Goal: Task Accomplishment & Management: Complete application form

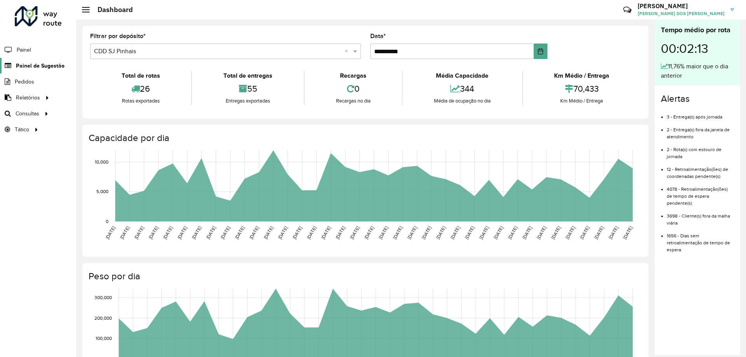
click at [53, 69] on span "Painel de Sugestão" at bounding box center [40, 66] width 49 height 8
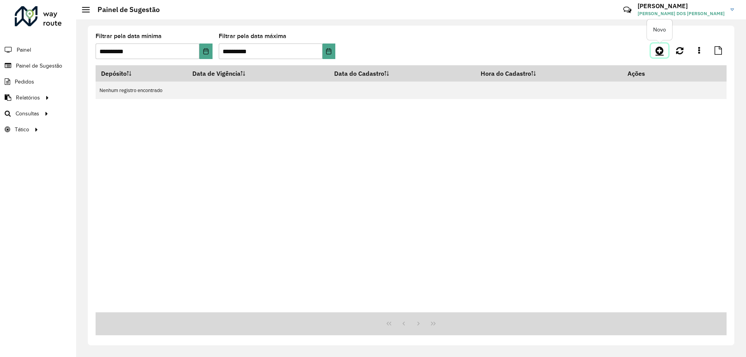
click at [655, 54] on link at bounding box center [659, 51] width 17 height 14
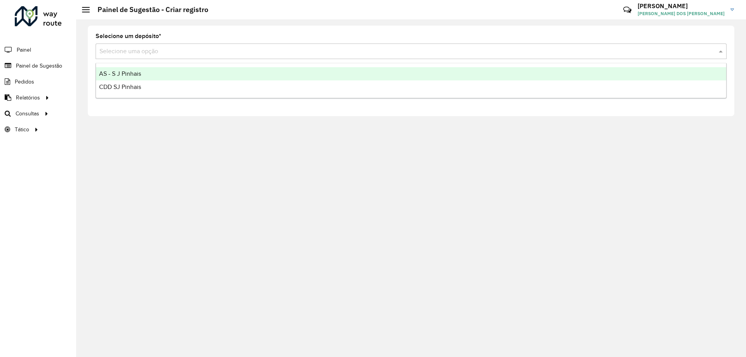
click at [171, 48] on input "text" at bounding box center [403, 51] width 608 height 9
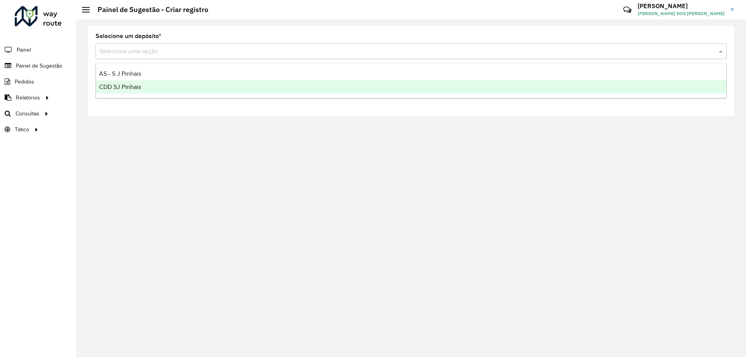
click at [145, 85] on div "CDD SJ Pinhais" at bounding box center [411, 86] width 630 height 13
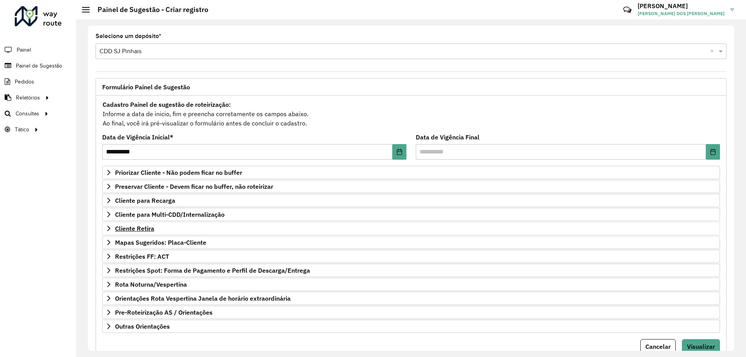
scroll to position [30, 0]
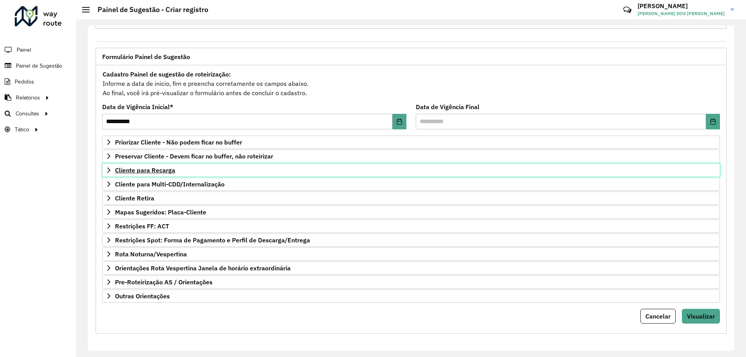
click at [115, 172] on span "Cliente para Recarga" at bounding box center [145, 170] width 60 height 6
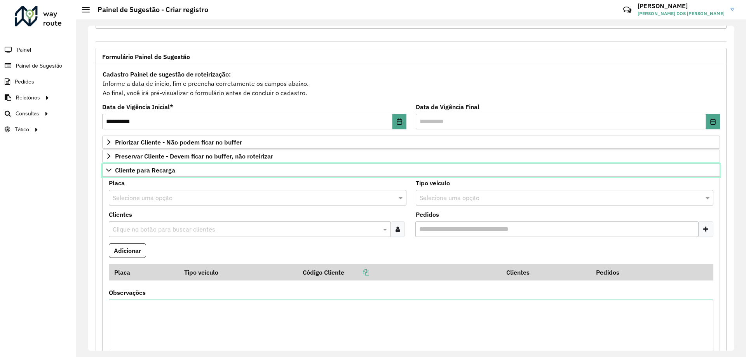
scroll to position [69, 0]
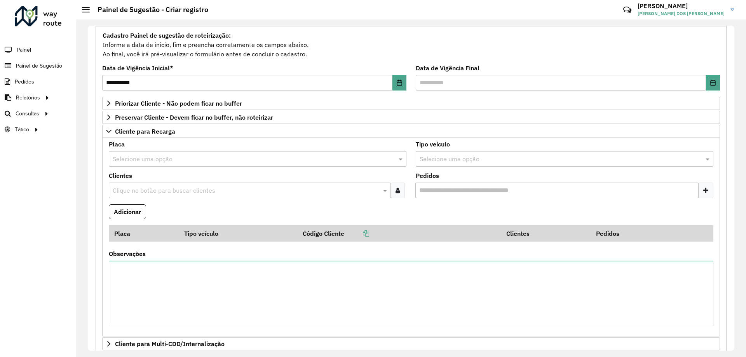
click at [141, 190] on input "text" at bounding box center [246, 190] width 270 height 9
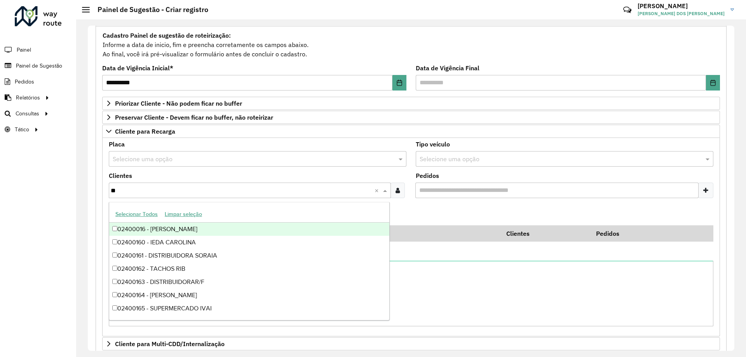
type input "*"
type input "*****"
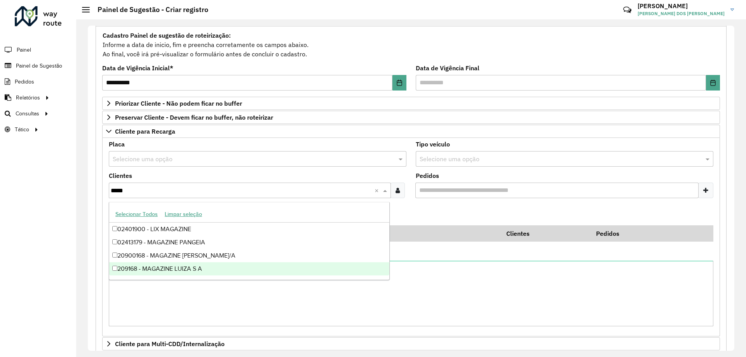
click at [215, 266] on div "209168 - MAGAZINE LUIZA S A" at bounding box center [249, 268] width 280 height 13
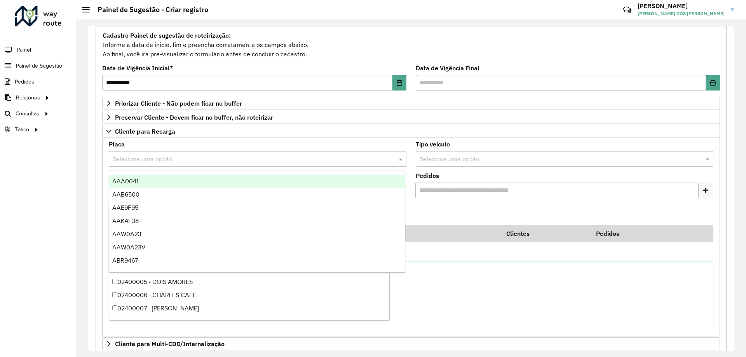
click at [195, 155] on input "text" at bounding box center [250, 159] width 274 height 9
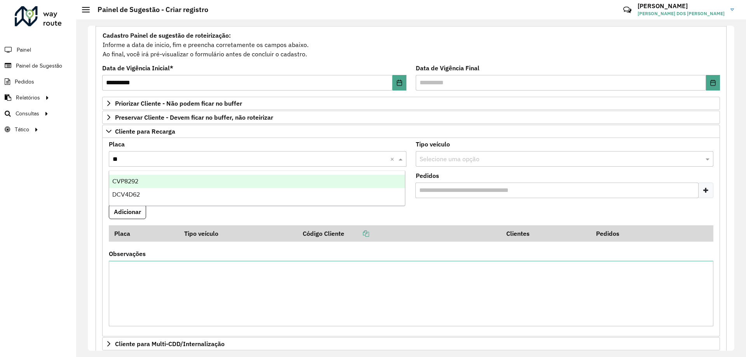
type input "***"
click at [179, 184] on div "CVP8292" at bounding box center [257, 181] width 296 height 13
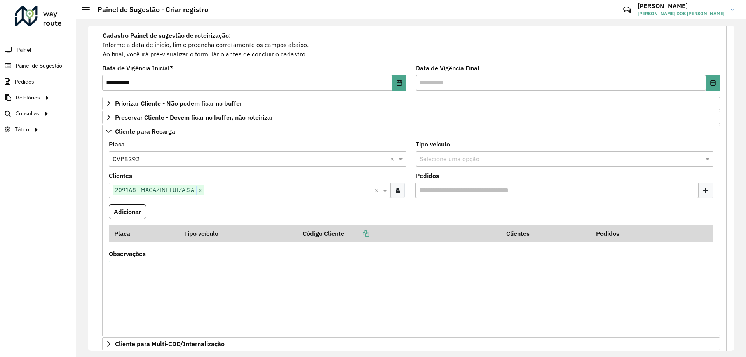
click at [250, 200] on formly-field "Clientes Clique no botão para buscar clientes 209168 - MAGAZINE [PERSON_NAME] ×…" at bounding box center [257, 188] width 307 height 31
click at [138, 209] on button "Adicionar" at bounding box center [127, 211] width 37 height 15
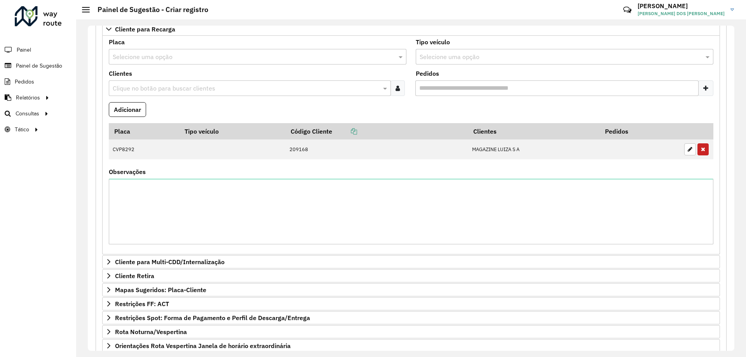
scroll to position [210, 0]
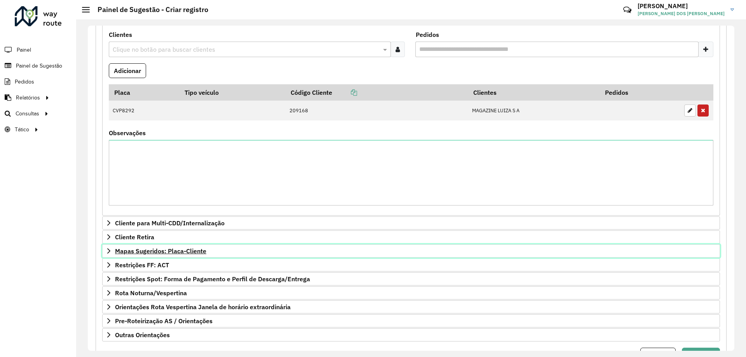
click at [110, 257] on link "Mapas Sugeridos: Placa-Cliente" at bounding box center [411, 250] width 618 height 13
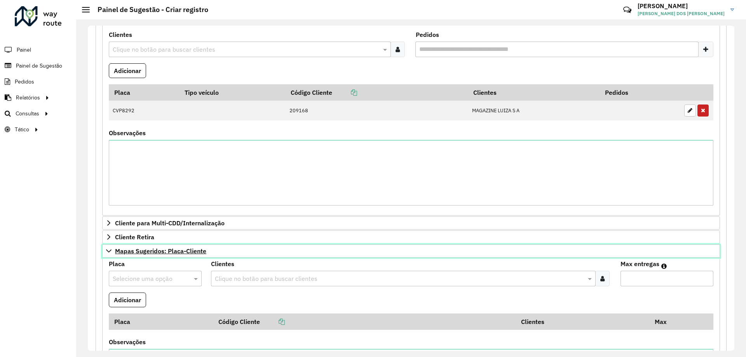
scroll to position [288, 0]
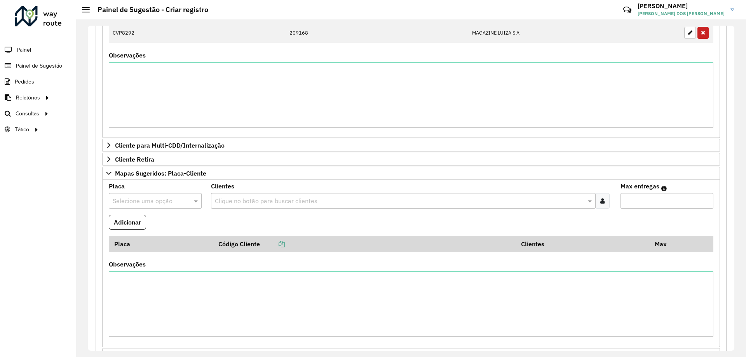
click at [129, 199] on input "text" at bounding box center [148, 201] width 70 height 9
type input "***"
click at [147, 234] on div "FTA8J32" at bounding box center [155, 236] width 92 height 13
click at [247, 226] on formly-field "Adicionar" at bounding box center [411, 225] width 614 height 21
click at [87, 8] on div at bounding box center [86, 9] width 8 height 5
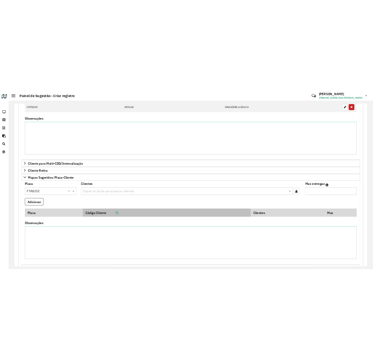
scroll to position [327, 0]
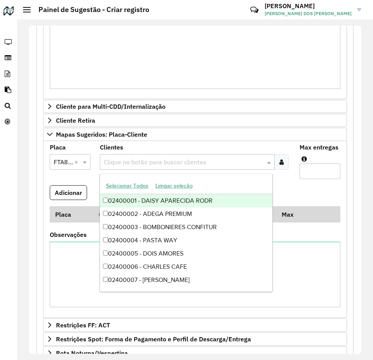
click at [131, 164] on input "text" at bounding box center [184, 162] width 164 height 9
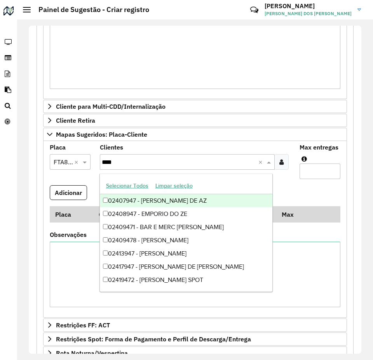
type input "*****"
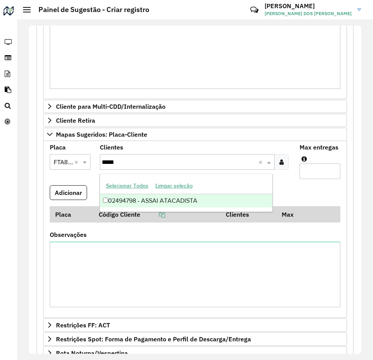
click at [193, 203] on div "02494798 - ASSAI ATACADISTA" at bounding box center [186, 200] width 173 height 13
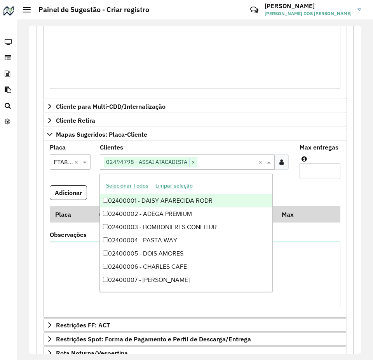
click at [305, 176] on input "Max entregas" at bounding box center [320, 172] width 41 height 16
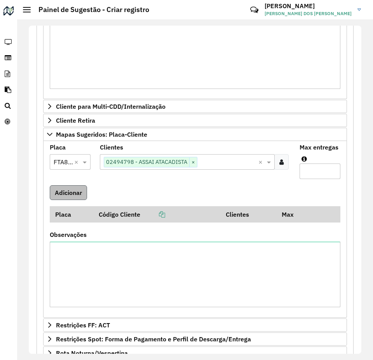
type input "*"
click at [63, 190] on button "Adicionar" at bounding box center [68, 192] width 37 height 15
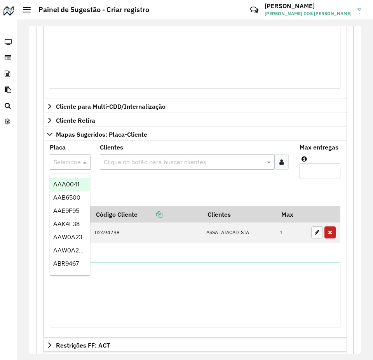
click at [73, 161] on div at bounding box center [70, 162] width 41 height 10
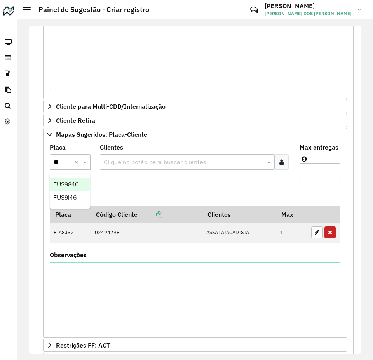
type input "***"
click at [75, 196] on span "FUS9I46" at bounding box center [64, 197] width 23 height 7
click at [130, 186] on formly-field "Adicionar" at bounding box center [195, 195] width 300 height 21
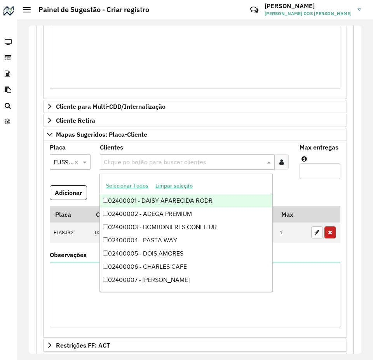
click at [132, 164] on input "text" at bounding box center [184, 162] width 164 height 9
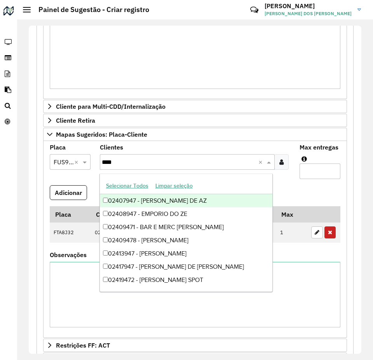
type input "*****"
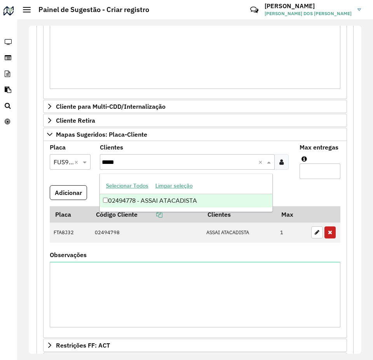
click at [207, 201] on div "02494778 - ASSAI ATACADISTA" at bounding box center [186, 200] width 173 height 13
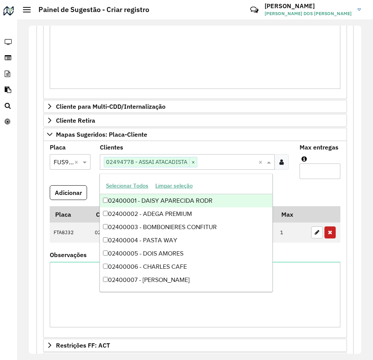
click at [306, 191] on formly-field "Adicionar" at bounding box center [195, 195] width 300 height 21
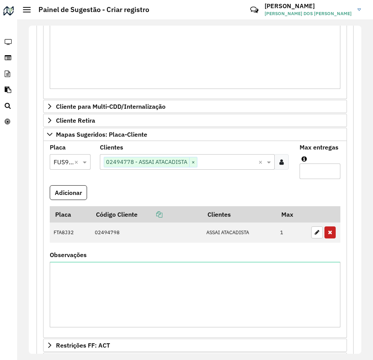
click at [317, 169] on input "Max entregas" at bounding box center [320, 172] width 41 height 16
type input "*"
click at [78, 191] on button "Adicionar" at bounding box center [68, 192] width 37 height 15
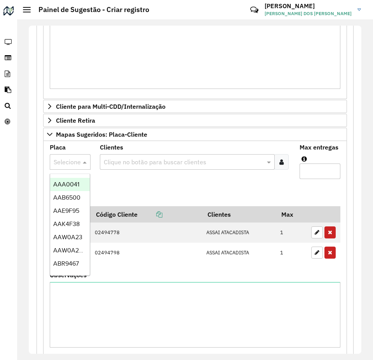
click at [71, 163] on div at bounding box center [70, 162] width 41 height 10
type input "***"
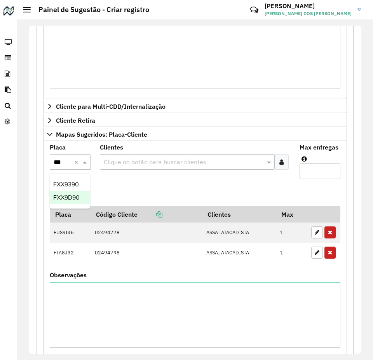
click at [76, 196] on span "FXX9D90" at bounding box center [66, 197] width 26 height 7
click at [120, 182] on formly-field "Clientes Clique no botão para buscar clientes" at bounding box center [195, 165] width 200 height 41
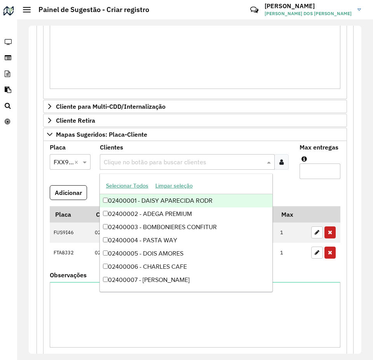
click at [124, 162] on input "text" at bounding box center [184, 162] width 164 height 9
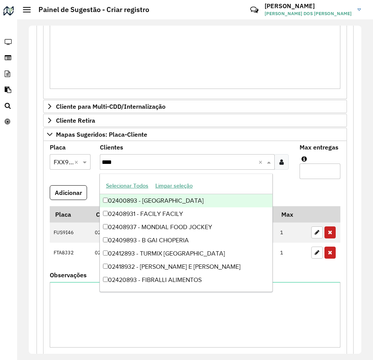
type input "*****"
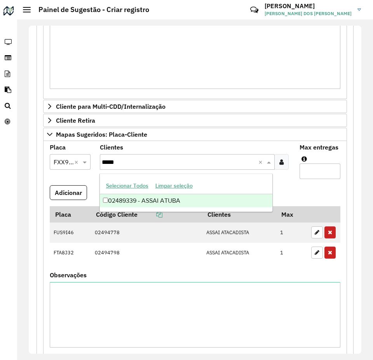
click at [177, 204] on div "02489339 - ASSAI ATUBA" at bounding box center [186, 200] width 173 height 13
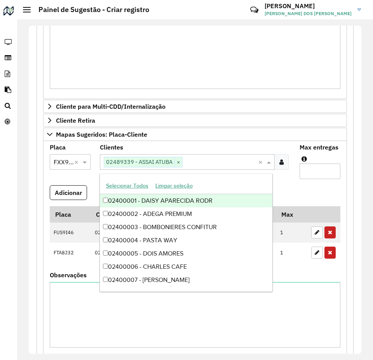
drag, startPoint x: 307, startPoint y: 191, endPoint x: 304, endPoint y: 185, distance: 5.9
click at [307, 190] on formly-field "Adicionar" at bounding box center [195, 195] width 300 height 21
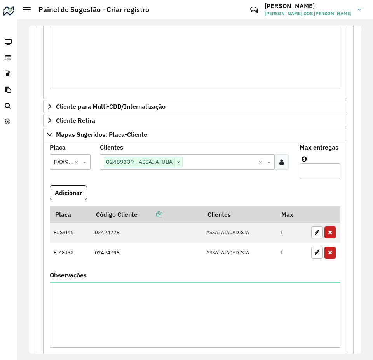
click at [310, 174] on input "Max entregas" at bounding box center [320, 172] width 41 height 16
type input "*"
click at [64, 190] on button "Adicionar" at bounding box center [68, 192] width 37 height 15
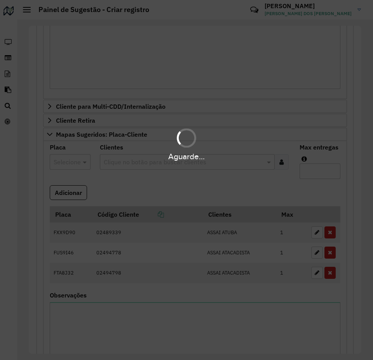
click at [137, 186] on div "Aguarde..." at bounding box center [186, 180] width 373 height 360
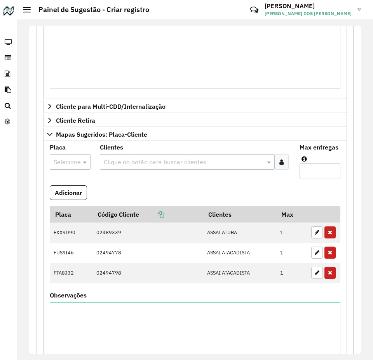
click at [67, 158] on input "text" at bounding box center [62, 162] width 17 height 9
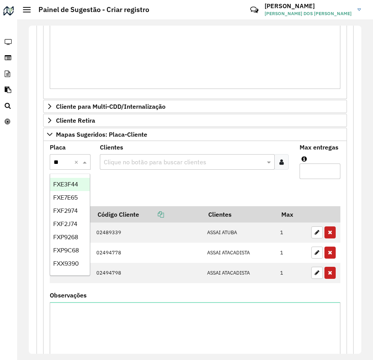
type input "***"
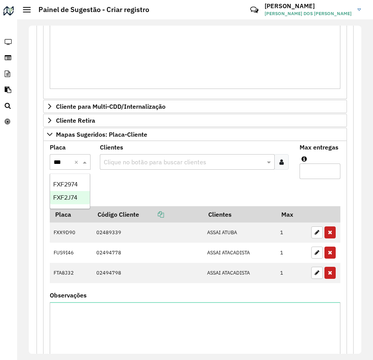
click at [79, 201] on div "FXF2J74" at bounding box center [70, 197] width 40 height 13
click at [115, 184] on formly-field "Clientes Clique no botão para buscar clientes" at bounding box center [195, 165] width 200 height 41
click at [126, 160] on input "text" at bounding box center [184, 162] width 164 height 9
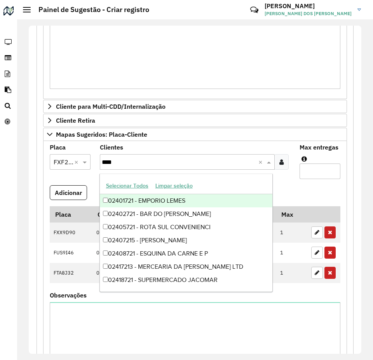
type input "*****"
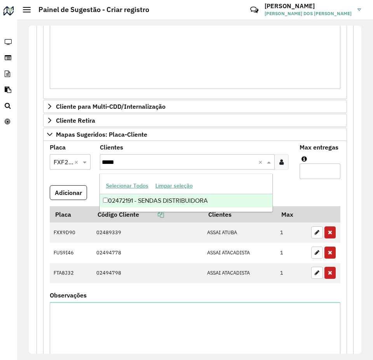
click at [196, 206] on div "02472191 - SENDAS DISTRIBUIDORA" at bounding box center [186, 200] width 173 height 13
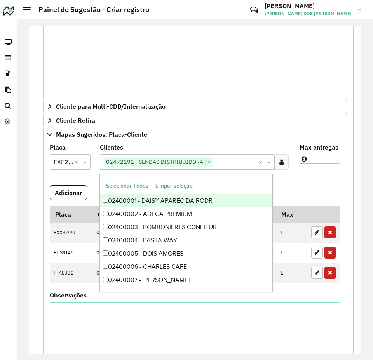
click at [301, 191] on formly-field "Adicionar" at bounding box center [195, 195] width 300 height 21
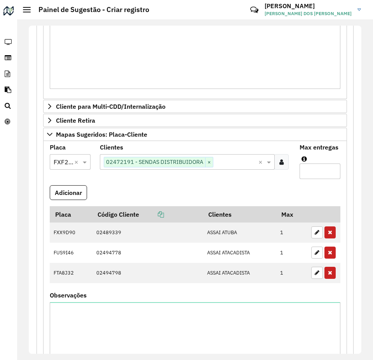
click at [315, 171] on input "Max entregas" at bounding box center [320, 172] width 41 height 16
type input "*"
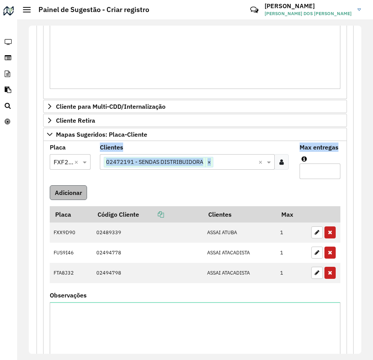
drag, startPoint x: 71, startPoint y: 182, endPoint x: 71, endPoint y: 189, distance: 7.0
click at [71, 189] on formly-group "Placa Selecione uma opção × FXF2J74 × Clientes Clique no botão para buscar clie…" at bounding box center [195, 260] width 300 height 230
click at [71, 189] on button "Adicionar" at bounding box center [68, 192] width 37 height 15
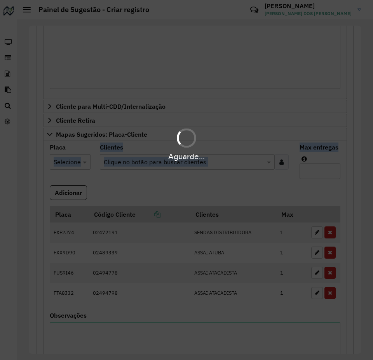
click at [132, 185] on formly-field "Adicionar" at bounding box center [195, 195] width 300 height 21
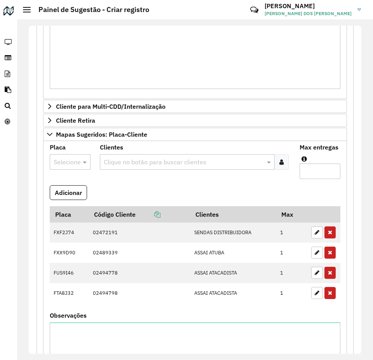
click at [74, 159] on div at bounding box center [70, 162] width 41 height 10
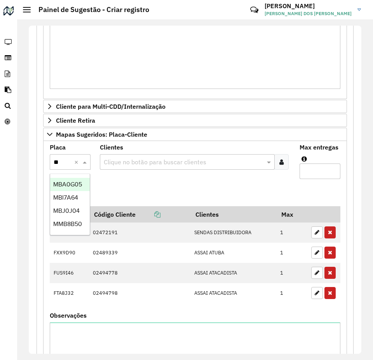
type input "***"
click at [71, 183] on span "MBA0G05" at bounding box center [67, 184] width 29 height 7
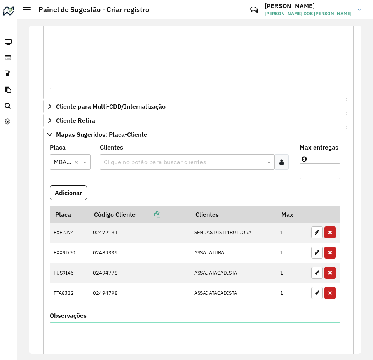
click at [131, 181] on formly-field "Clientes Clique no botão para buscar clientes" at bounding box center [195, 165] width 200 height 41
click at [138, 161] on input "text" at bounding box center [184, 162] width 164 height 9
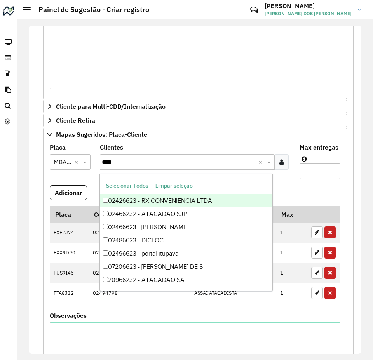
type input "*****"
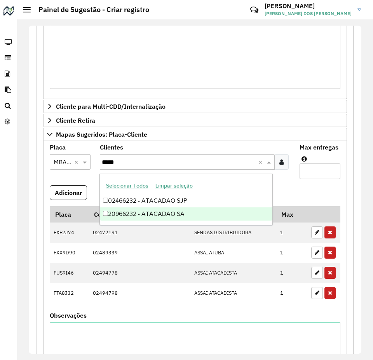
click at [195, 210] on div "20966232 - ATACADAO SA" at bounding box center [186, 213] width 173 height 13
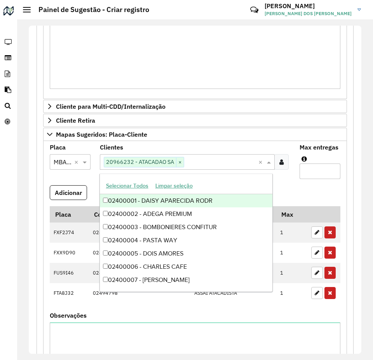
click at [327, 169] on input "Max entregas" at bounding box center [320, 172] width 41 height 16
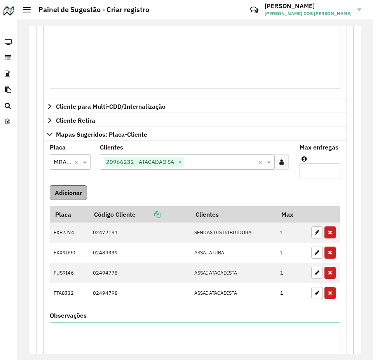
type input "*"
click at [78, 188] on button "Adicionar" at bounding box center [68, 192] width 37 height 15
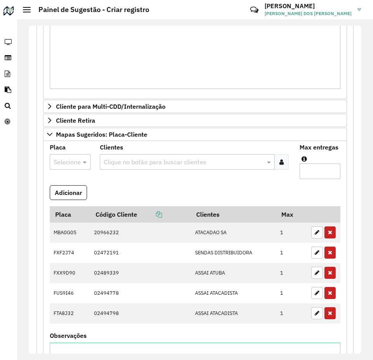
click at [118, 181] on formly-field "Clientes Clique no botão para buscar clientes" at bounding box center [195, 165] width 200 height 41
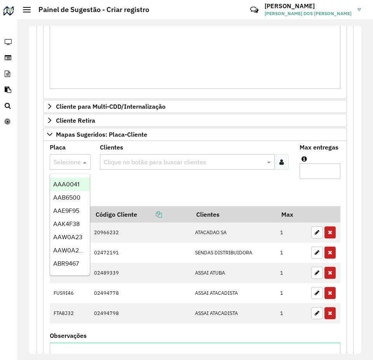
click at [79, 156] on div "Selecione uma opção" at bounding box center [70, 162] width 41 height 16
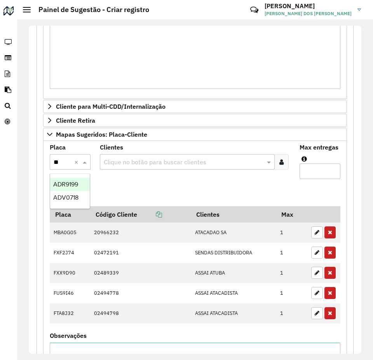
type input "***"
click at [76, 184] on span "ADV0718" at bounding box center [65, 184] width 25 height 7
click at [130, 177] on formly-field "Clientes Clique no botão para buscar clientes" at bounding box center [195, 165] width 200 height 41
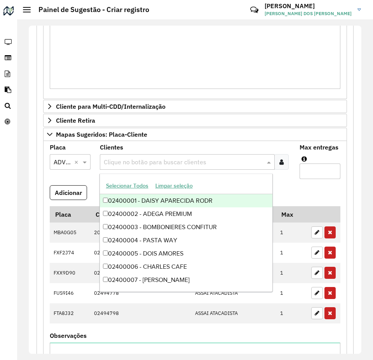
click at [136, 162] on input "text" at bounding box center [184, 162] width 164 height 9
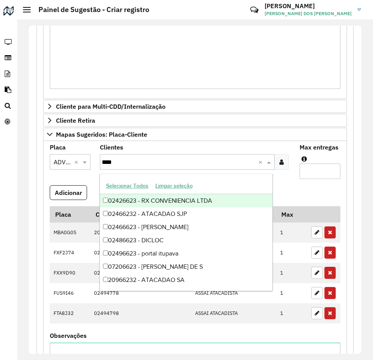
type input "*****"
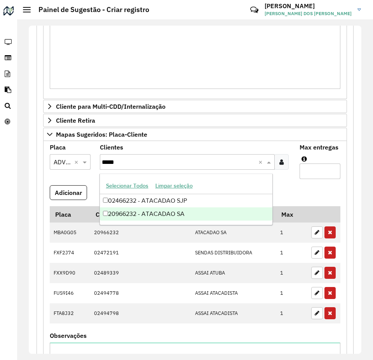
click at [169, 214] on div "20966232 - ATACADAO SA" at bounding box center [186, 213] width 173 height 13
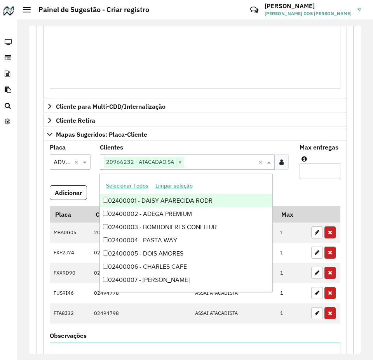
click at [298, 184] on formly-field "Max entregas" at bounding box center [320, 165] width 50 height 41
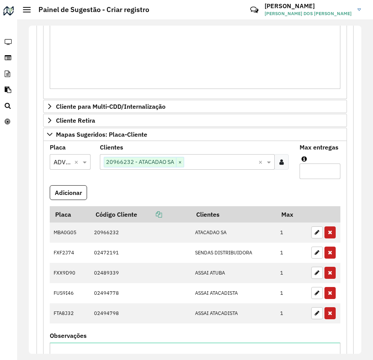
click at [307, 164] on input "Max entregas" at bounding box center [320, 172] width 41 height 16
type input "*"
click at [56, 189] on button "Adicionar" at bounding box center [68, 192] width 37 height 15
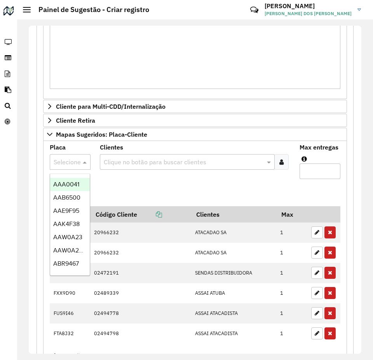
click at [71, 162] on div at bounding box center [70, 162] width 41 height 10
type input "***"
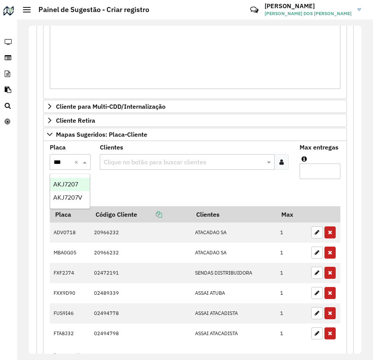
click at [74, 186] on span "AKJ7207" at bounding box center [65, 184] width 25 height 7
click at [129, 177] on formly-field "Clientes Clique no botão para buscar clientes" at bounding box center [195, 165] width 200 height 41
click at [132, 163] on input "text" at bounding box center [184, 162] width 164 height 9
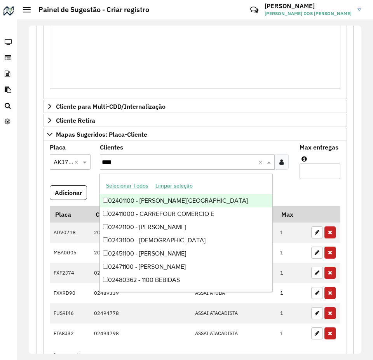
type input "*****"
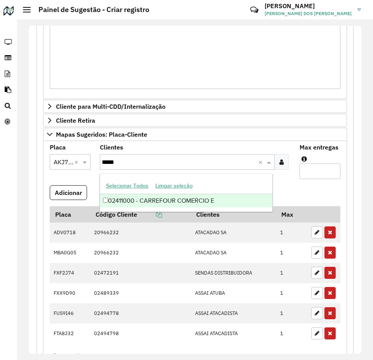
click at [206, 202] on div "02411000 - CARREFOUR COMERCIO E" at bounding box center [186, 200] width 173 height 13
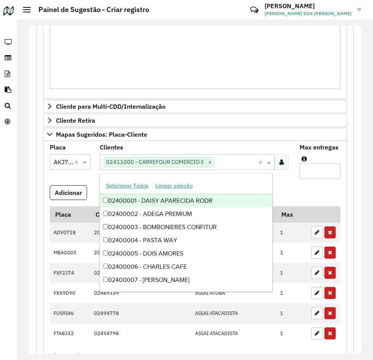
click at [304, 170] on input "Max entregas" at bounding box center [320, 172] width 41 height 16
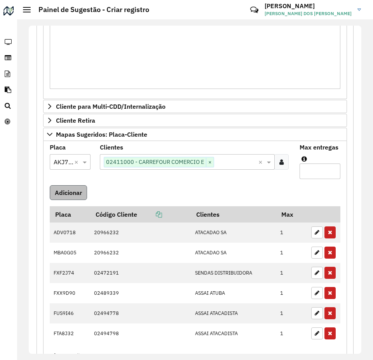
type input "*"
click at [58, 192] on button "Adicionar" at bounding box center [68, 192] width 37 height 15
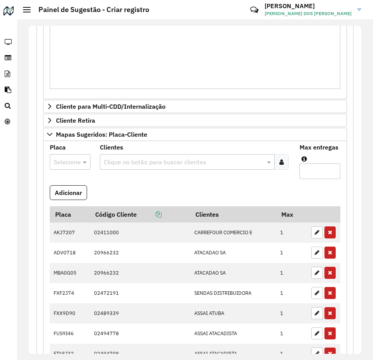
click at [71, 159] on div at bounding box center [70, 162] width 41 height 10
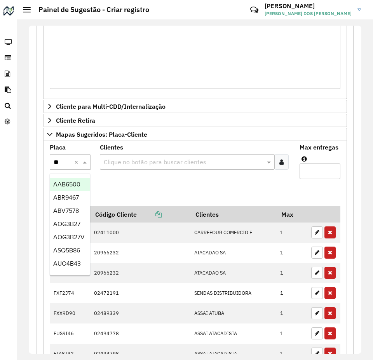
type input "***"
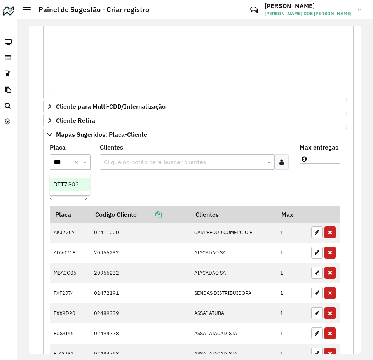
click at [72, 187] on span "BTT7G03" at bounding box center [66, 184] width 26 height 7
click at [136, 186] on formly-field "Adicionar" at bounding box center [195, 195] width 300 height 21
click at [125, 162] on input "text" at bounding box center [184, 162] width 164 height 9
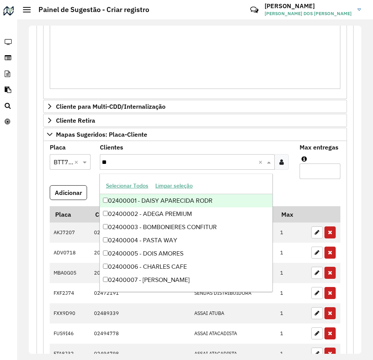
type input "***"
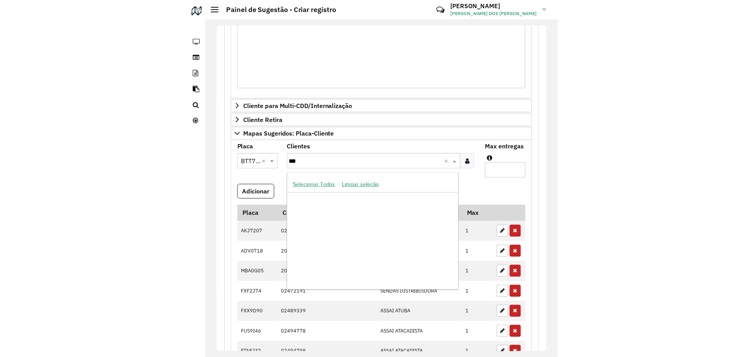
scroll to position [127404, 0]
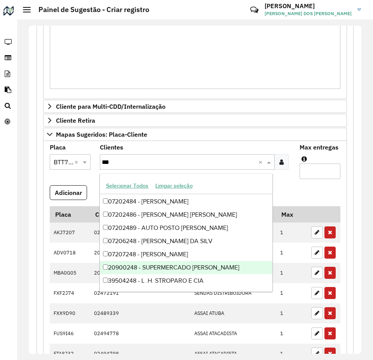
click at [185, 272] on div "20900248 - SUPERMERCADO [PERSON_NAME]" at bounding box center [186, 267] width 173 height 13
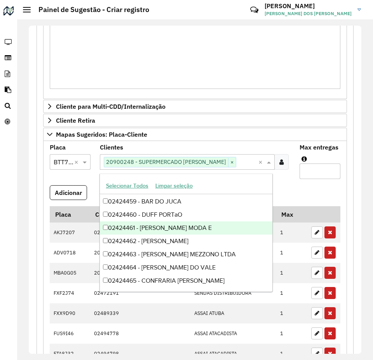
click at [312, 169] on input "Max entregas" at bounding box center [320, 172] width 41 height 16
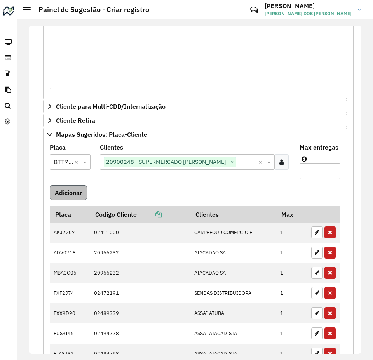
type input "*"
click at [73, 188] on button "Adicionar" at bounding box center [68, 192] width 37 height 15
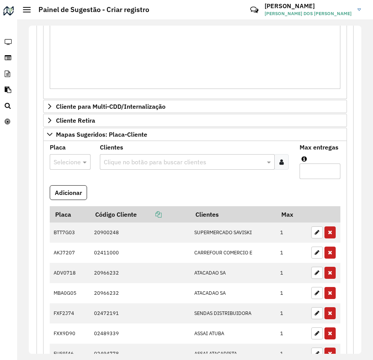
click at [70, 162] on input "text" at bounding box center [62, 162] width 17 height 9
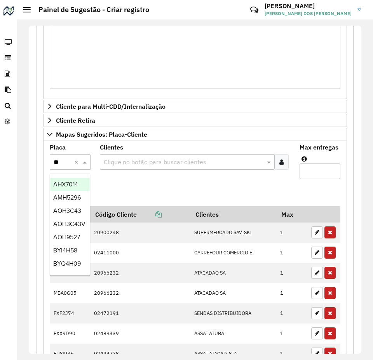
type input "***"
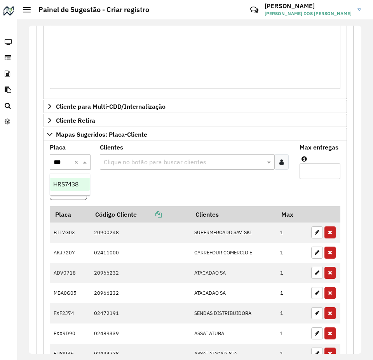
click at [76, 178] on ng-dropdown-panel "HRS7438" at bounding box center [70, 185] width 40 height 22
click at [81, 182] on div "HRS7438" at bounding box center [70, 184] width 40 height 13
click at [145, 188] on formly-field "Adicionar" at bounding box center [195, 195] width 300 height 21
click at [129, 164] on input "text" at bounding box center [184, 162] width 164 height 9
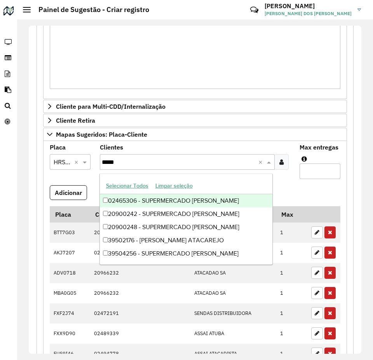
type input "******"
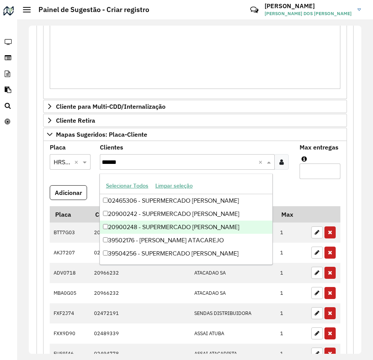
click at [195, 225] on div "20900248 - SUPERMERCADO [PERSON_NAME]" at bounding box center [186, 227] width 173 height 13
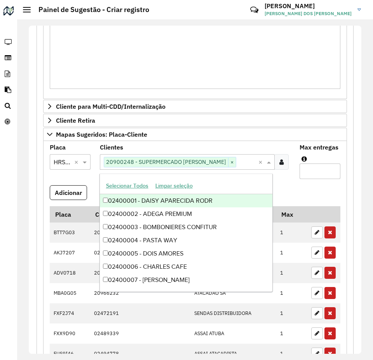
click at [310, 170] on input "Max entregas" at bounding box center [320, 172] width 41 height 16
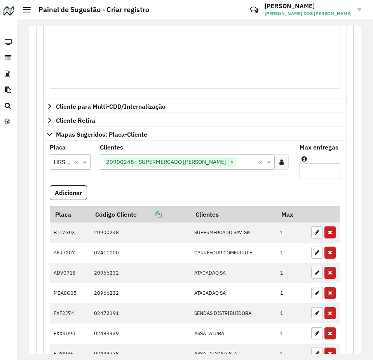
type input "*"
click at [89, 192] on formly-field "Adicionar" at bounding box center [195, 195] width 300 height 21
click at [85, 191] on button "Adicionar" at bounding box center [68, 192] width 37 height 15
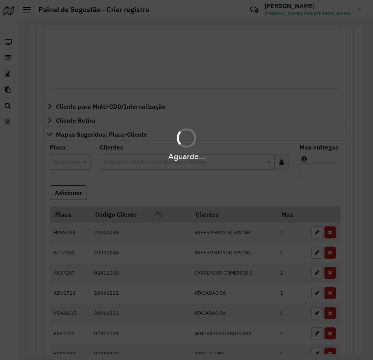
click at [115, 176] on hb-app "**********" at bounding box center [186, 180] width 373 height 360
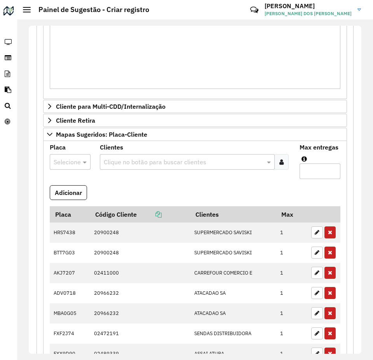
click at [65, 162] on input "text" at bounding box center [62, 162] width 17 height 9
type input "***"
click at [73, 183] on span "AQP4I62" at bounding box center [65, 184] width 24 height 7
click at [103, 183] on formly-field "Clientes Clique no botão para buscar clientes" at bounding box center [195, 165] width 200 height 41
click at [120, 167] on input "text" at bounding box center [184, 162] width 164 height 9
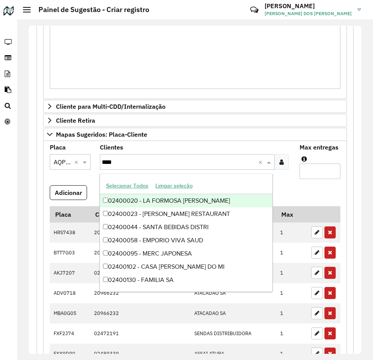
type input "*****"
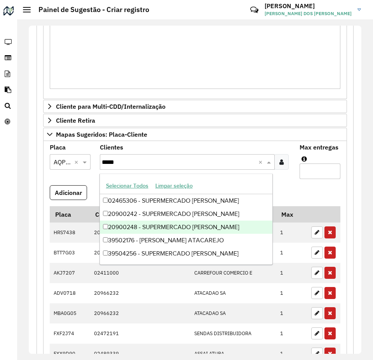
click at [197, 227] on div "20900248 - SUPERMERCADO [PERSON_NAME]" at bounding box center [186, 227] width 173 height 13
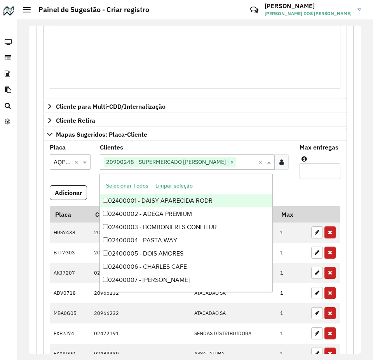
click at [302, 190] on formly-field "Adicionar" at bounding box center [195, 195] width 300 height 21
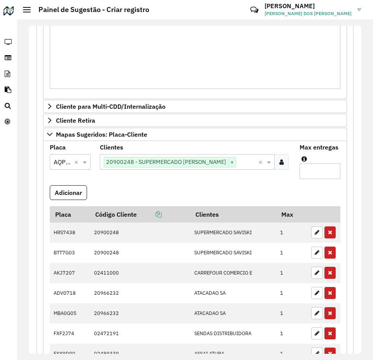
click at [312, 174] on input "Max entregas" at bounding box center [320, 172] width 41 height 16
type input "*"
click at [88, 196] on formly-field "Adicionar" at bounding box center [195, 195] width 300 height 21
click at [82, 194] on button "Adicionar" at bounding box center [68, 192] width 37 height 15
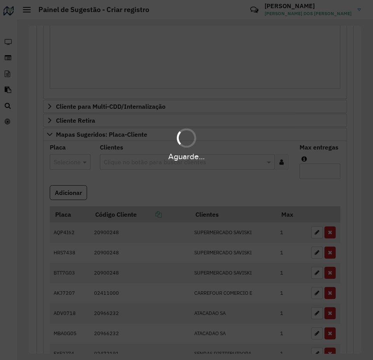
click at [146, 193] on div "Aguarde..." at bounding box center [186, 180] width 373 height 360
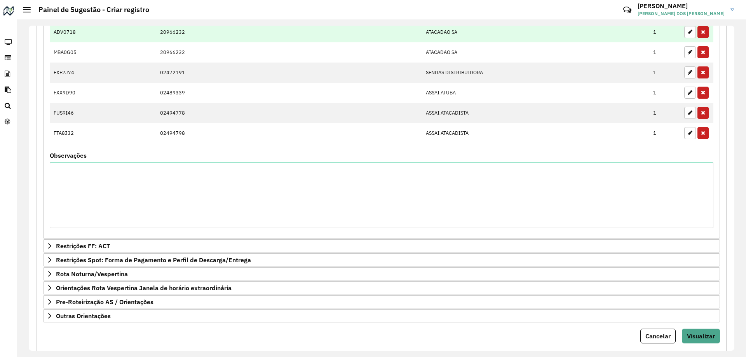
scroll to position [618, 0]
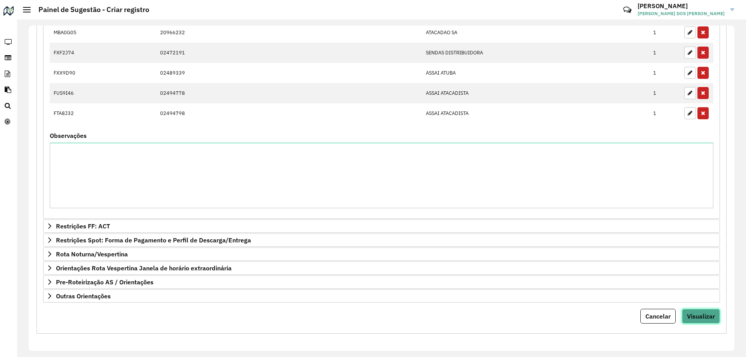
click at [693, 313] on span "Visualizar" at bounding box center [701, 316] width 28 height 8
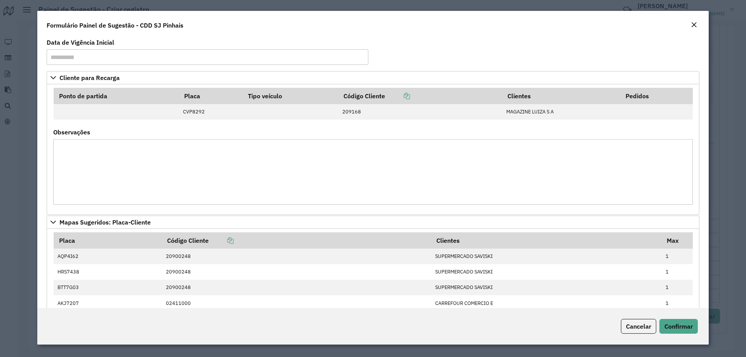
scroll to position [202, 0]
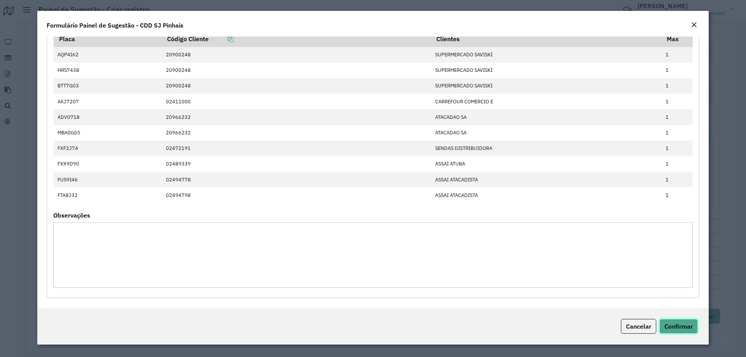
click at [674, 320] on button "Confirmar" at bounding box center [678, 326] width 38 height 15
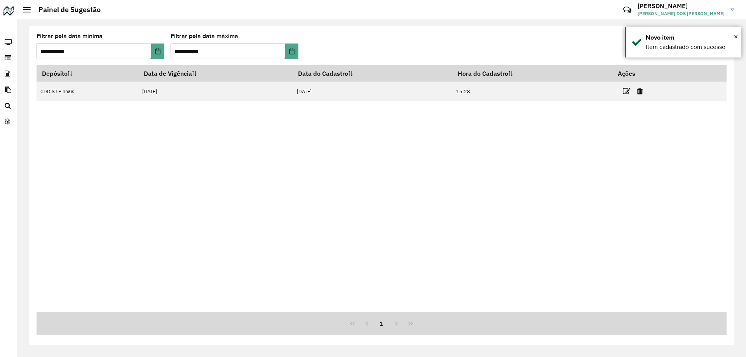
click at [260, 169] on div "Depósito Data de Vigência Data do Cadastro Hora do Cadastro Ações CDD SJ Pinhai…" at bounding box center [382, 188] width 690 height 247
click at [502, 209] on div "Depósito Data de Vigência Data do Cadastro Hora do Cadastro Ações CDD SJ Pinhai…" at bounding box center [382, 188] width 690 height 247
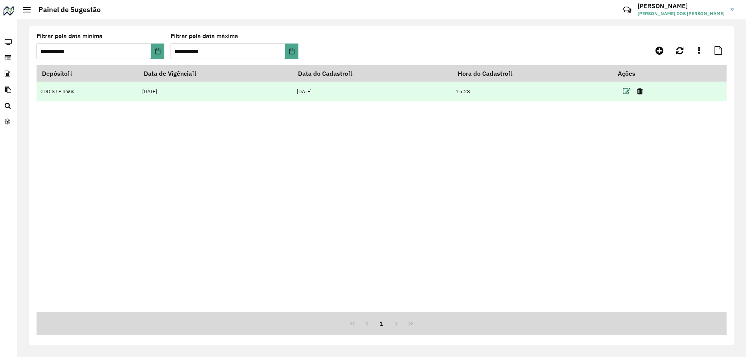
click at [628, 93] on icon at bounding box center [627, 91] width 8 height 8
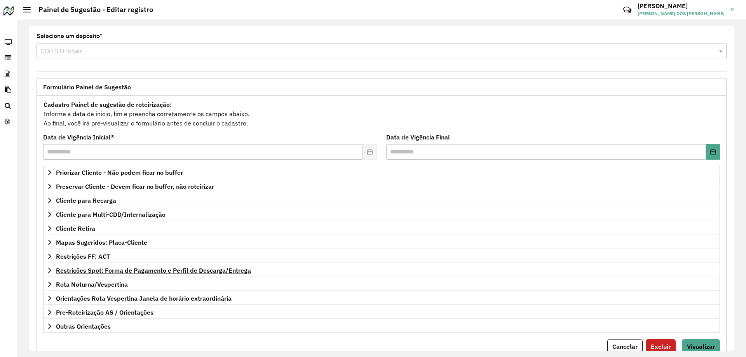
scroll to position [30, 0]
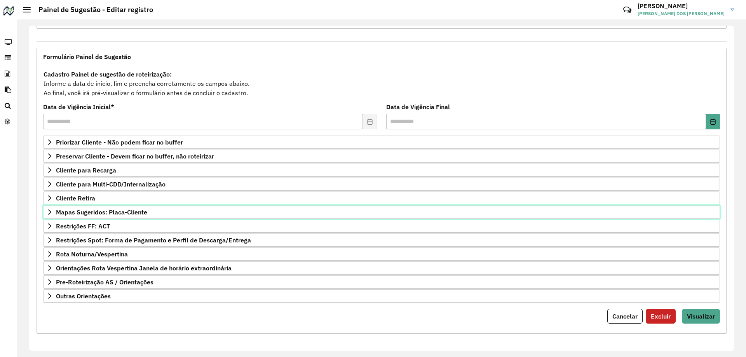
click at [52, 214] on icon at bounding box center [50, 212] width 6 height 6
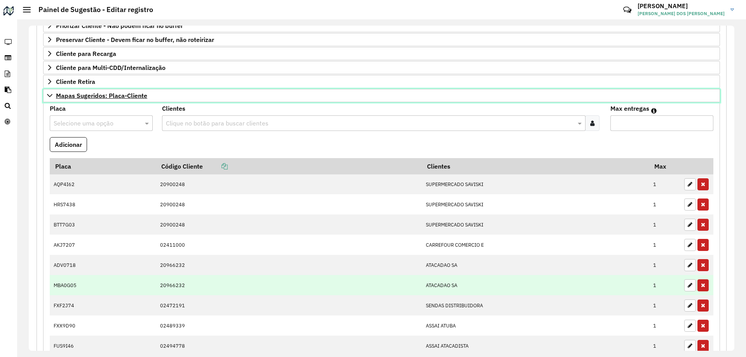
scroll to position [186, 0]
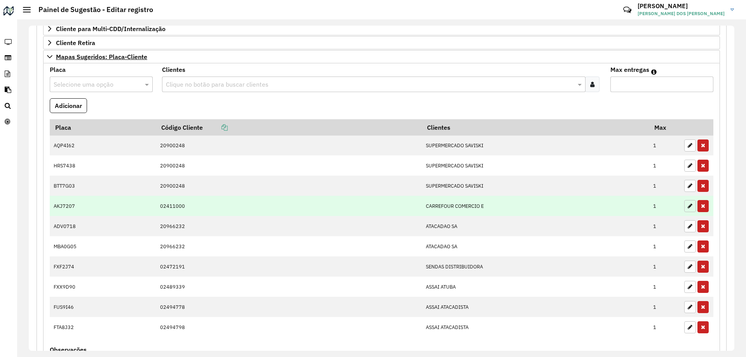
click at [684, 205] on button "button" at bounding box center [690, 206] width 12 height 12
type input "*"
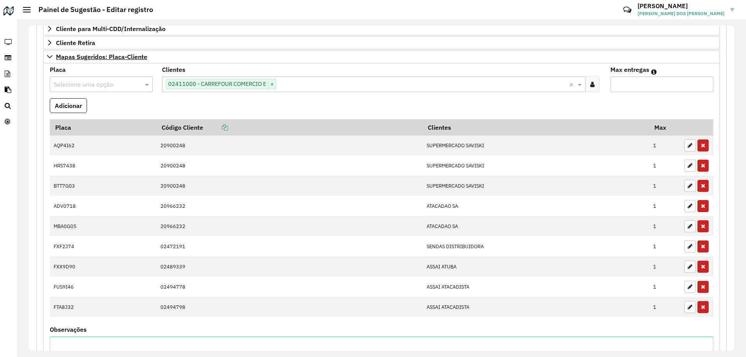
click at [112, 84] on input "text" at bounding box center [94, 84] width 80 height 9
type input "***"
click at [87, 106] on div "CVP8292" at bounding box center [101, 106] width 102 height 13
click at [169, 104] on formly-field "Adicionar" at bounding box center [381, 108] width 673 height 21
click at [71, 104] on button "Adicionar" at bounding box center [68, 105] width 37 height 15
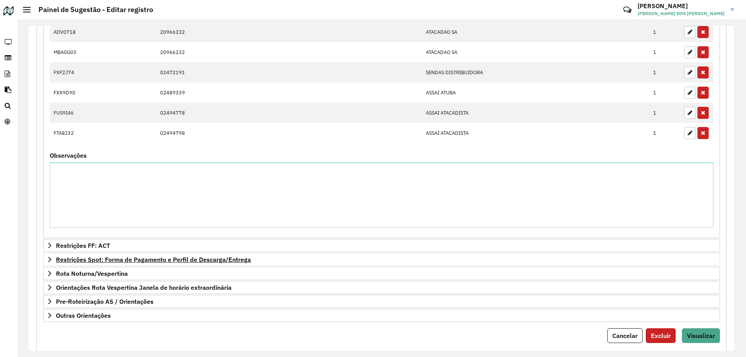
scroll to position [399, 0]
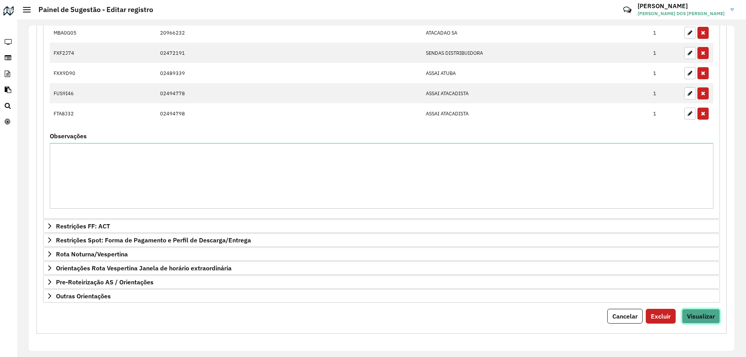
click at [705, 314] on span "Visualizar" at bounding box center [701, 316] width 28 height 8
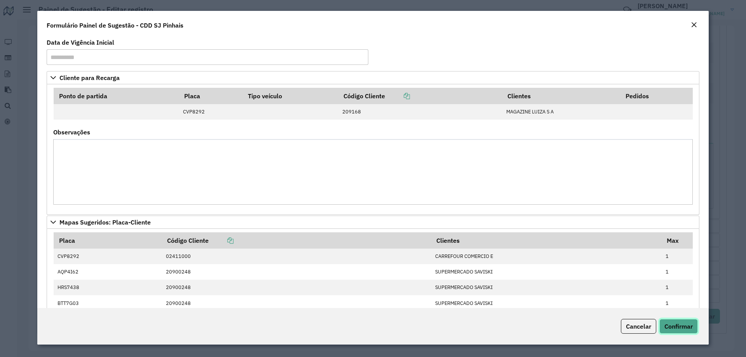
click at [687, 327] on span "Confirmar" at bounding box center [678, 326] width 28 height 8
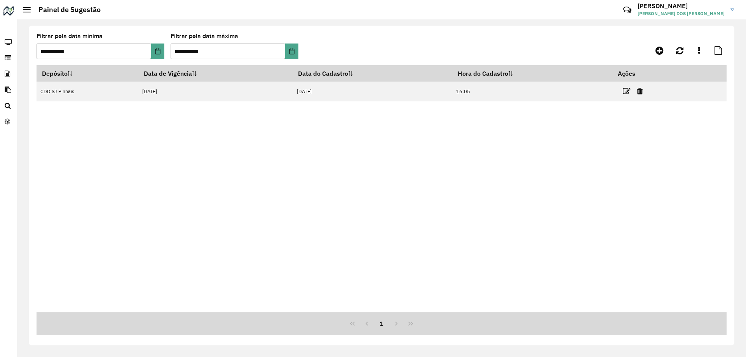
click at [483, 34] on formly-group "**********" at bounding box center [292, 49] width 511 height 32
click at [390, 70] on th "Data do Cadastro" at bounding box center [372, 73] width 159 height 16
click at [267, 171] on div "Depósito Data de Vigência Data do Cadastro Hora do Cadastro Ações CDD SJ Pinhai…" at bounding box center [382, 188] width 690 height 247
